Goal: Navigation & Orientation: Find specific page/section

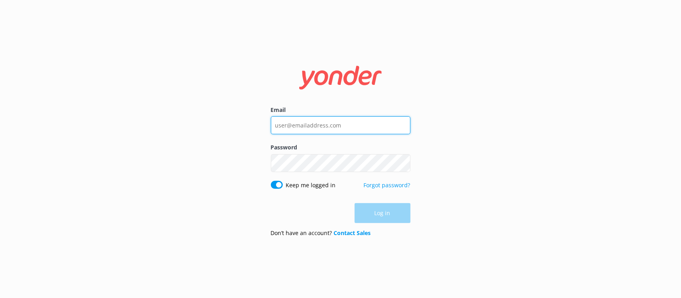
type input "[EMAIL_ADDRESS][DOMAIN_NAME]"
click at [388, 124] on input "[EMAIL_ADDRESS][DOMAIN_NAME]" at bounding box center [341, 126] width 140 height 18
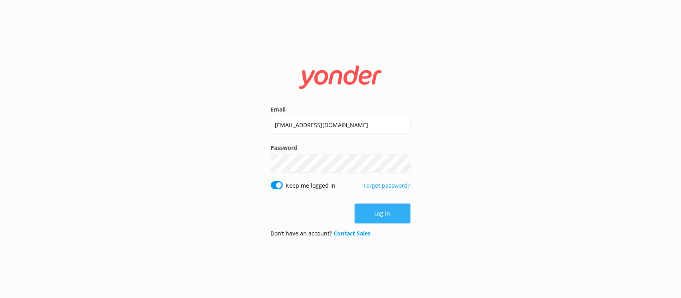
click at [371, 220] on button "Log in" at bounding box center [383, 214] width 56 height 20
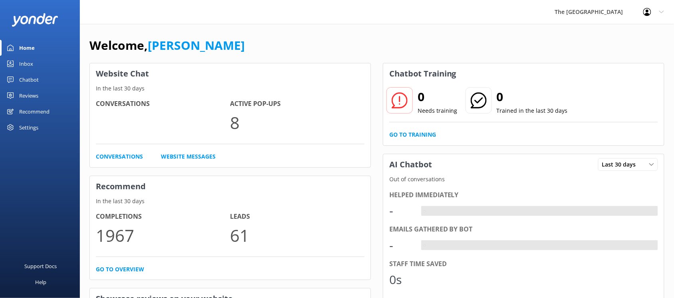
click at [49, 64] on link "Inbox" at bounding box center [40, 64] width 80 height 16
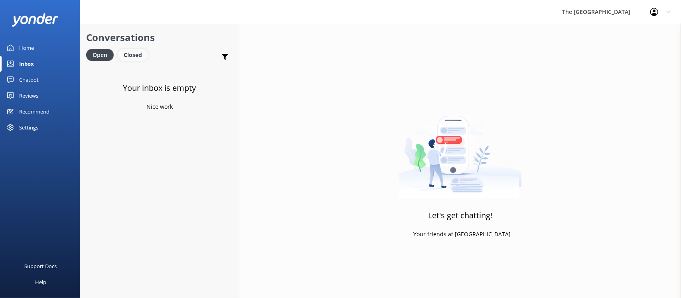
click at [142, 56] on div "Closed" at bounding box center [133, 55] width 30 height 12
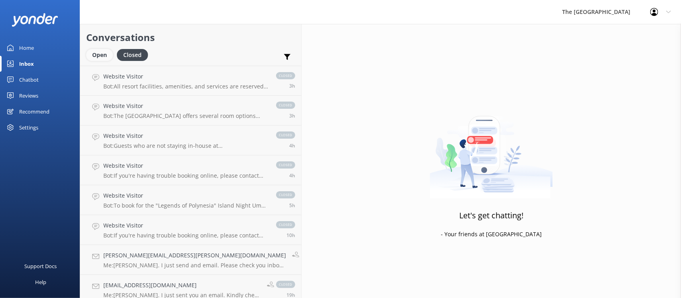
click at [97, 50] on div "Open" at bounding box center [99, 55] width 27 height 12
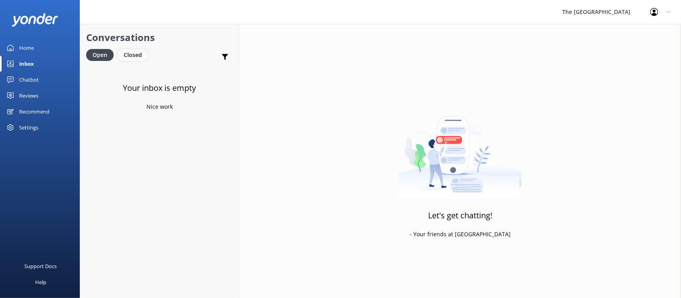
click at [138, 56] on div "Closed" at bounding box center [133, 55] width 30 height 12
click at [113, 56] on div "Open" at bounding box center [99, 55] width 27 height 12
click at [135, 54] on div "Closed" at bounding box center [133, 55] width 30 height 12
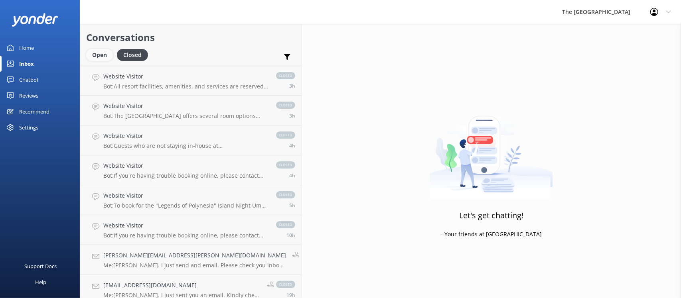
click at [91, 53] on div "Open" at bounding box center [99, 55] width 27 height 12
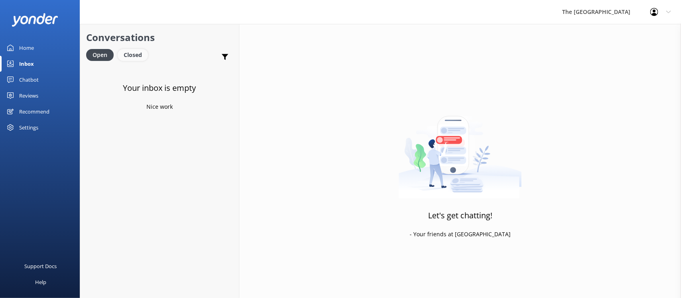
click at [130, 56] on div "Closed" at bounding box center [133, 55] width 30 height 12
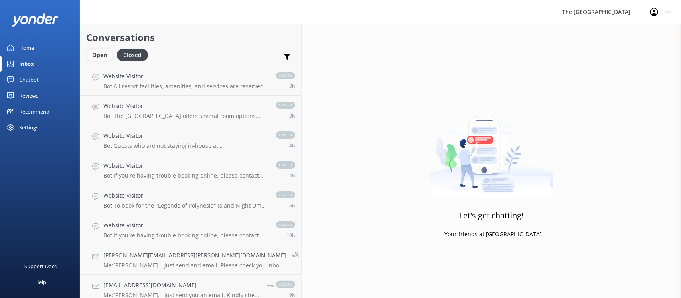
click at [100, 59] on div "Open" at bounding box center [99, 55] width 27 height 12
